Goal: Task Accomplishment & Management: Manage account settings

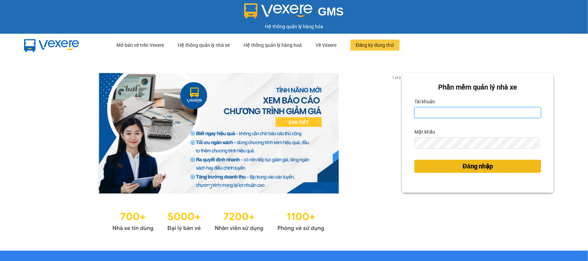
type input "hau0388526456.vinhquang"
click at [471, 168] on span "Đăng nhập" at bounding box center [478, 167] width 30 height 10
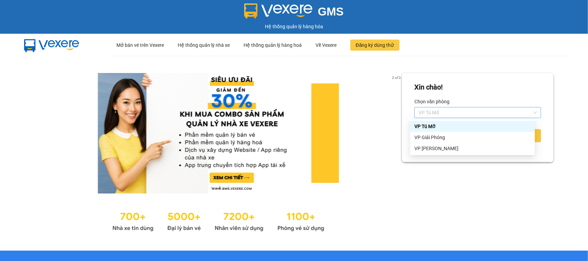
click at [443, 109] on span "VP Tú Mỡ" at bounding box center [478, 113] width 119 height 10
click at [441, 140] on div "VP Giải Phóng" at bounding box center [473, 138] width 116 height 8
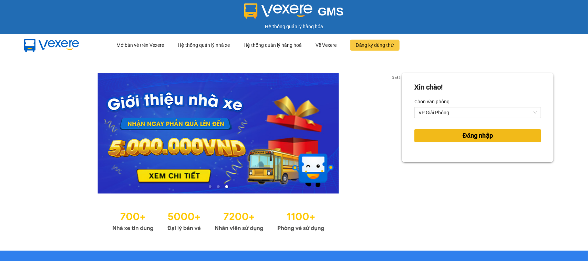
click at [446, 137] on button "Đăng nhập" at bounding box center [478, 135] width 127 height 13
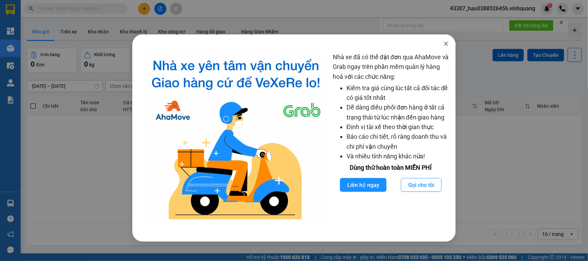
click at [446, 45] on icon "close" at bounding box center [447, 44] width 6 height 6
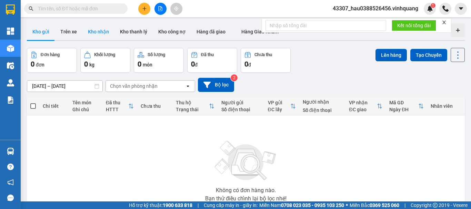
click at [97, 31] on button "Kho nhận" at bounding box center [98, 31] width 32 height 17
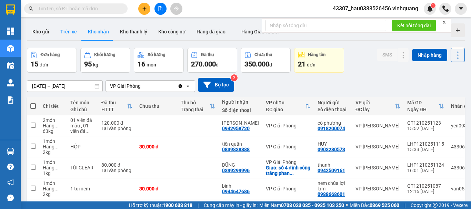
click at [67, 30] on button "Trên xe" at bounding box center [69, 31] width 28 height 17
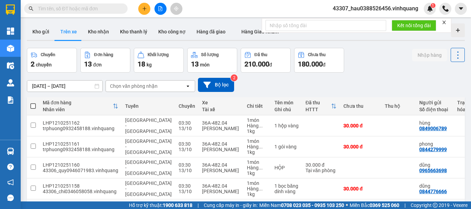
click at [121, 86] on div "Chọn văn phòng nhận" at bounding box center [134, 86] width 48 height 7
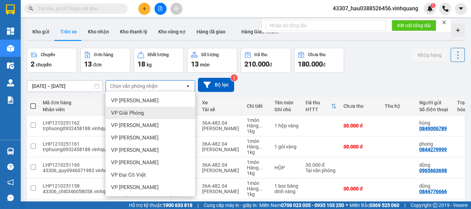
click at [141, 113] on span "VP Giải Phóng" at bounding box center [127, 113] width 33 height 7
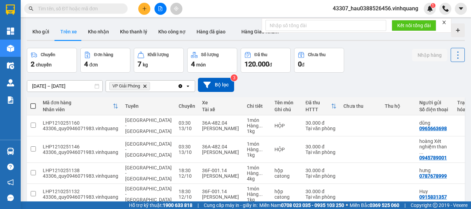
scroll to position [32, 0]
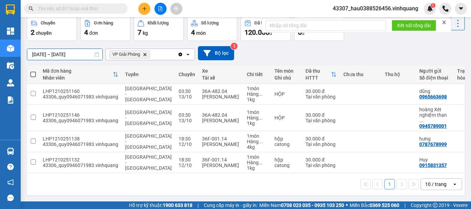
click at [44, 54] on input "[DATE] – [DATE]" at bounding box center [64, 54] width 75 height 11
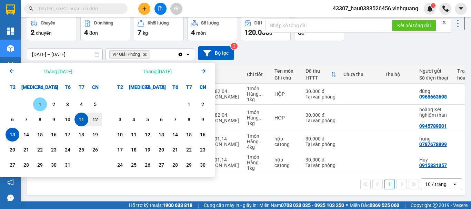
click at [39, 105] on div "1" at bounding box center [40, 104] width 10 height 8
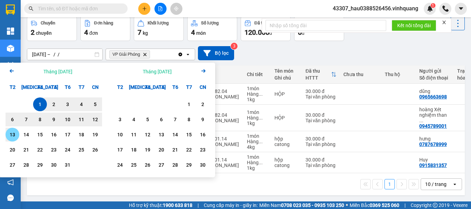
click at [16, 136] on div "13" at bounding box center [13, 135] width 10 height 8
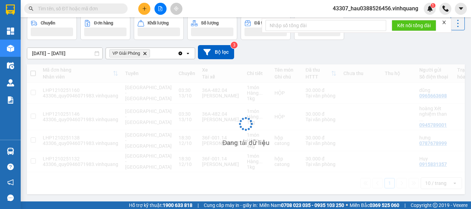
drag, startPoint x: 288, startPoint y: 53, endPoint x: 291, endPoint y: 49, distance: 4.3
click at [289, 53] on div "[DATE] – [DATE] Press the down arrow key to interact with the calendar and sele…" at bounding box center [246, 52] width 438 height 14
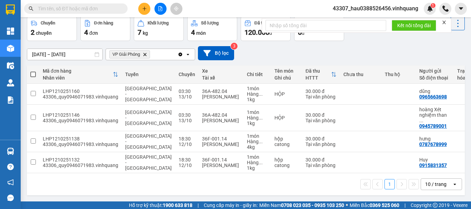
scroll to position [0, 0]
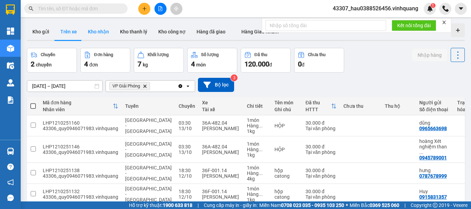
click at [93, 30] on button "Kho nhận" at bounding box center [98, 31] width 32 height 17
type input "[DATE] – [DATE]"
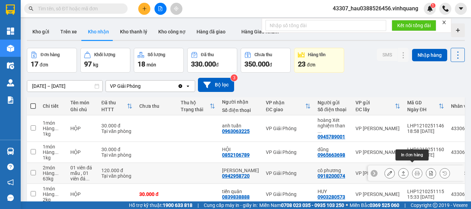
click at [415, 171] on icon at bounding box center [417, 173] width 5 height 5
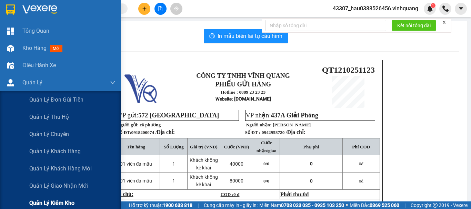
click at [73, 202] on span "Quản lý kiểm kho" at bounding box center [51, 203] width 45 height 9
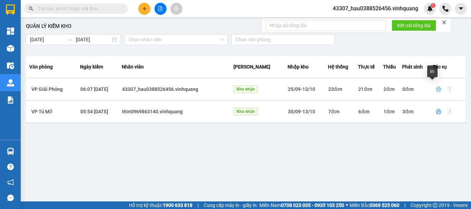
click at [436, 90] on icon "printer" at bounding box center [439, 90] width 6 height 6
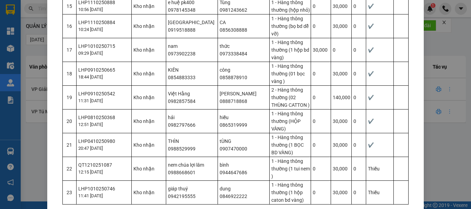
scroll to position [450, 0]
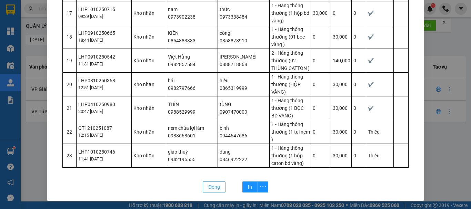
click at [208, 189] on span "Đóng" at bounding box center [214, 187] width 12 height 8
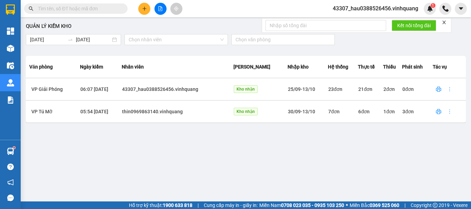
scroll to position [416, 0]
click at [403, 165] on div "Quản lý kiểm kho [DATE] [DATE] Chọn nhân viên Chọn văn phòng Văn phòng Ngày kiể…" at bounding box center [245, 112] width 443 height 182
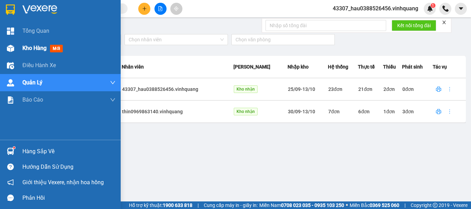
click at [49, 47] on div "Kho hàng mới" at bounding box center [43, 48] width 43 height 9
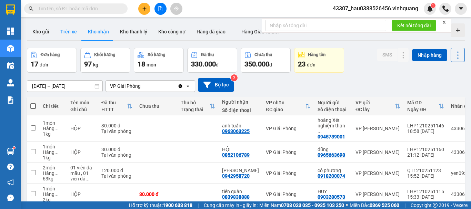
click at [70, 34] on button "Trên xe" at bounding box center [69, 31] width 28 height 17
type input "[DATE] – [DATE]"
